Goal: Task Accomplishment & Management: Manage account settings

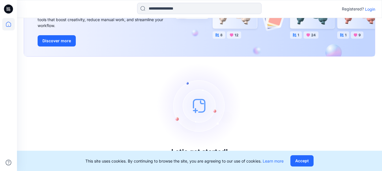
scroll to position [70, 0]
click at [367, 8] on p "Login" at bounding box center [370, 9] width 10 height 6
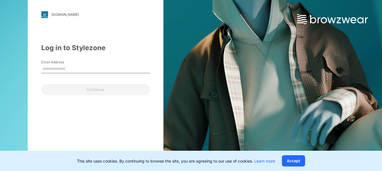
click at [82, 68] on input "Email Address" at bounding box center [95, 69] width 108 height 8
type input "**********"
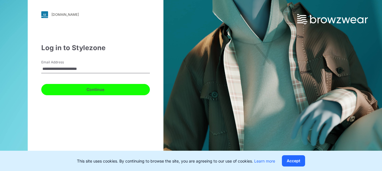
click at [101, 90] on button "Continue" at bounding box center [95, 89] width 108 height 11
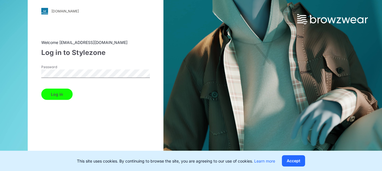
click at [41, 89] on button "Log in" at bounding box center [56, 94] width 31 height 11
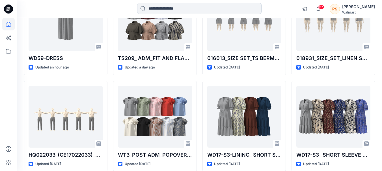
scroll to position [191, 0]
